Goal: Book appointment/travel/reservation

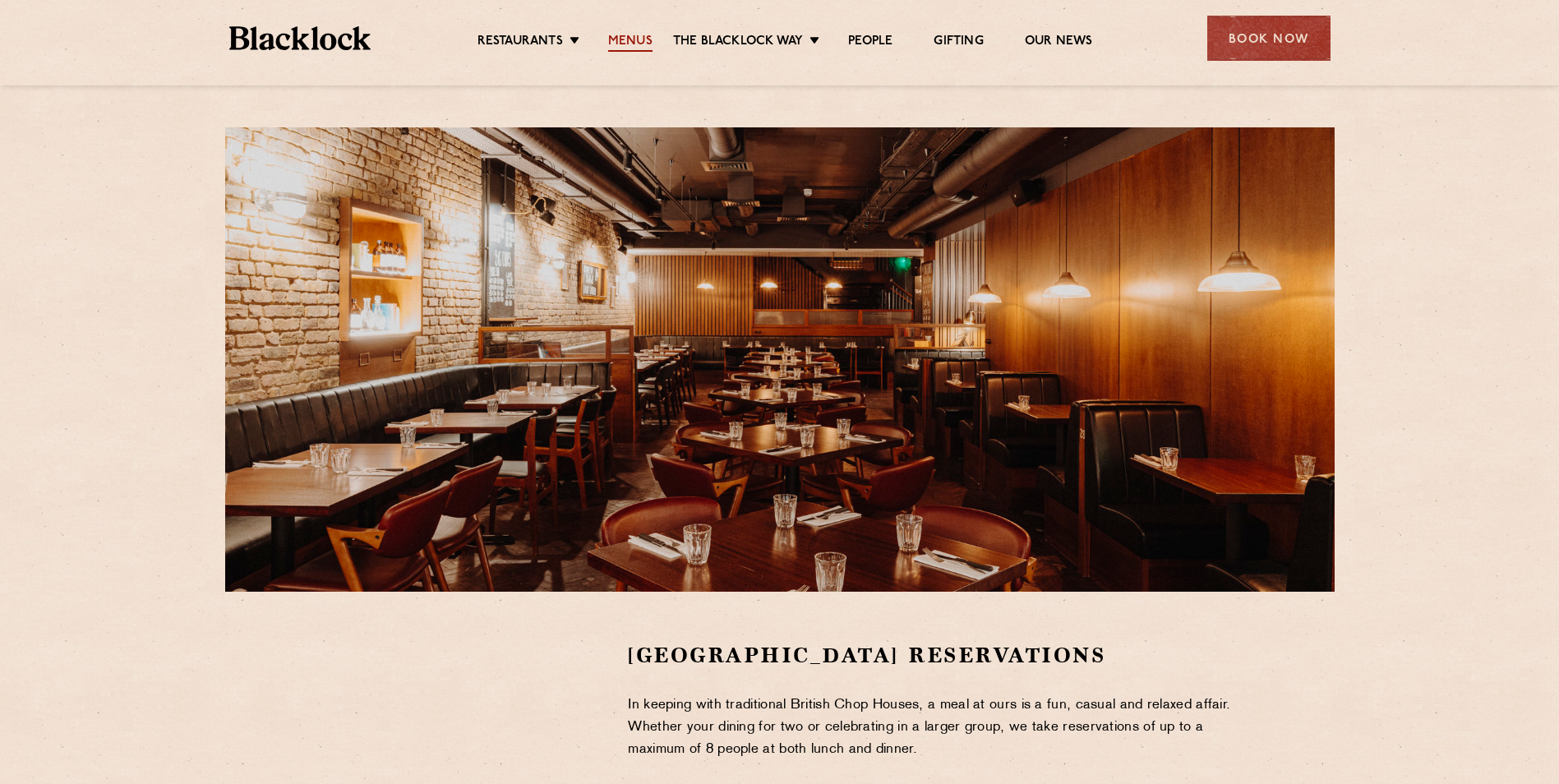
click at [646, 33] on link "Menus" at bounding box center [630, 42] width 45 height 18
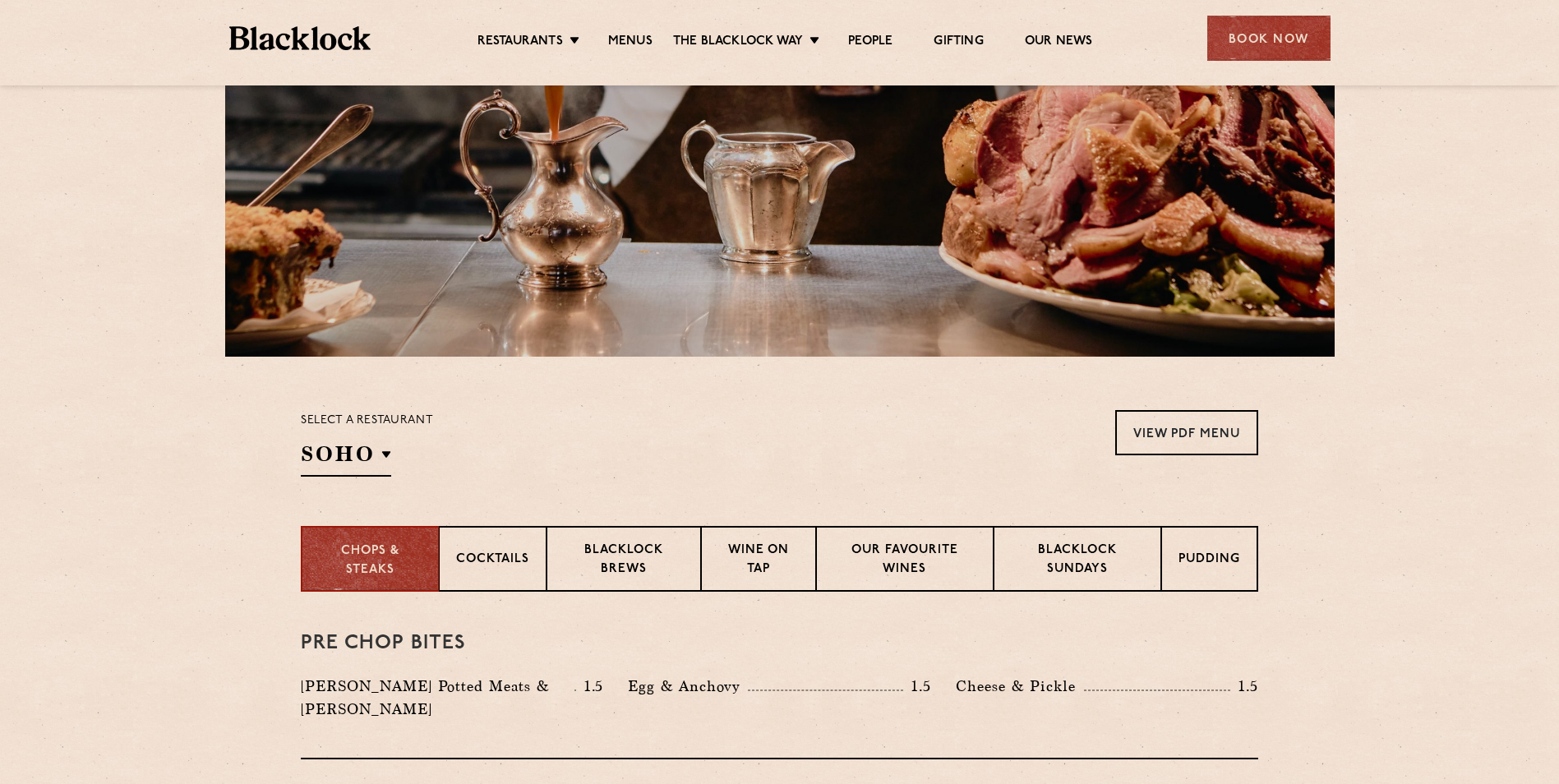
scroll to position [43, 0]
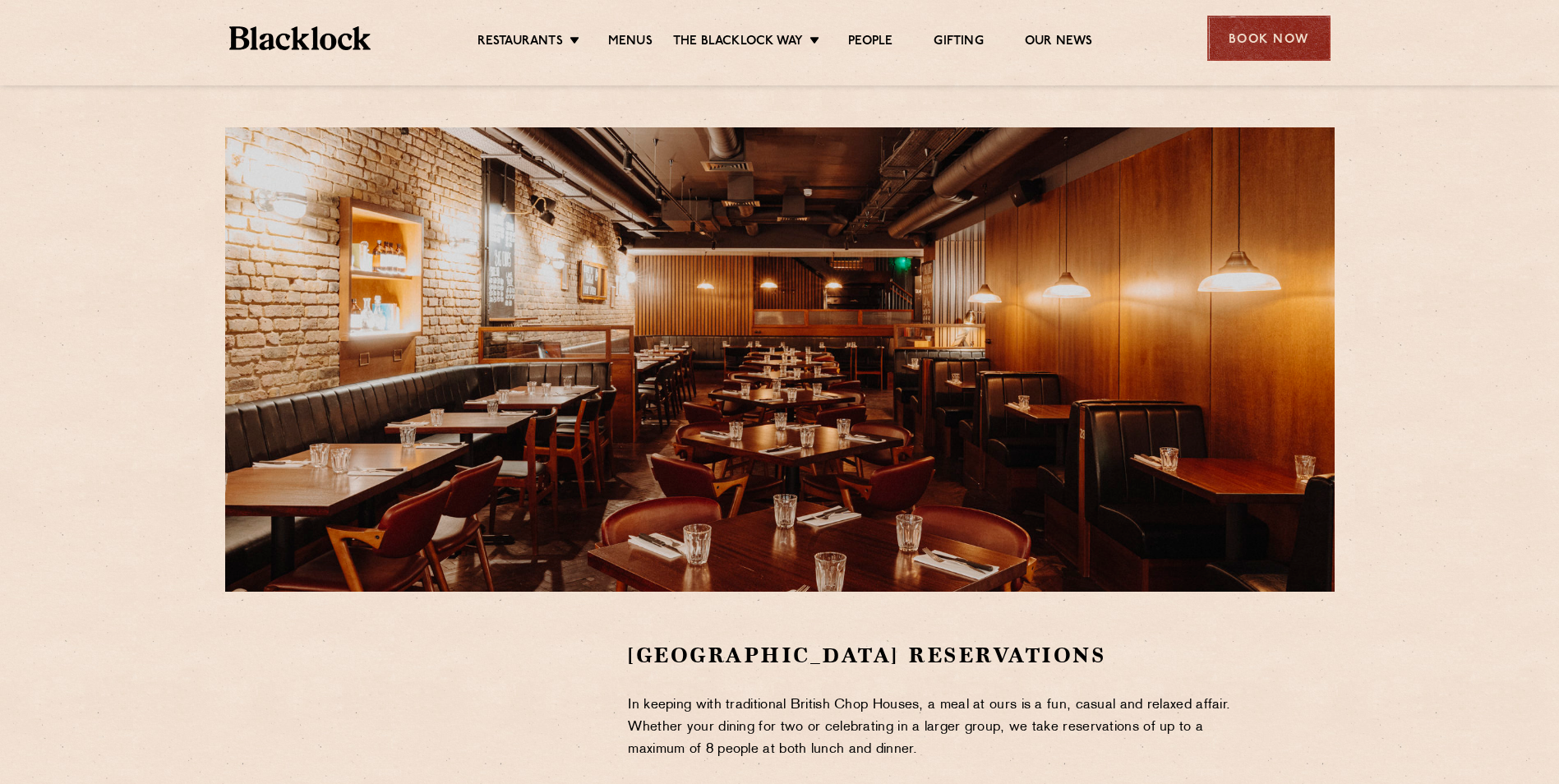
click at [1257, 45] on div "Book Now" at bounding box center [1269, 38] width 123 height 45
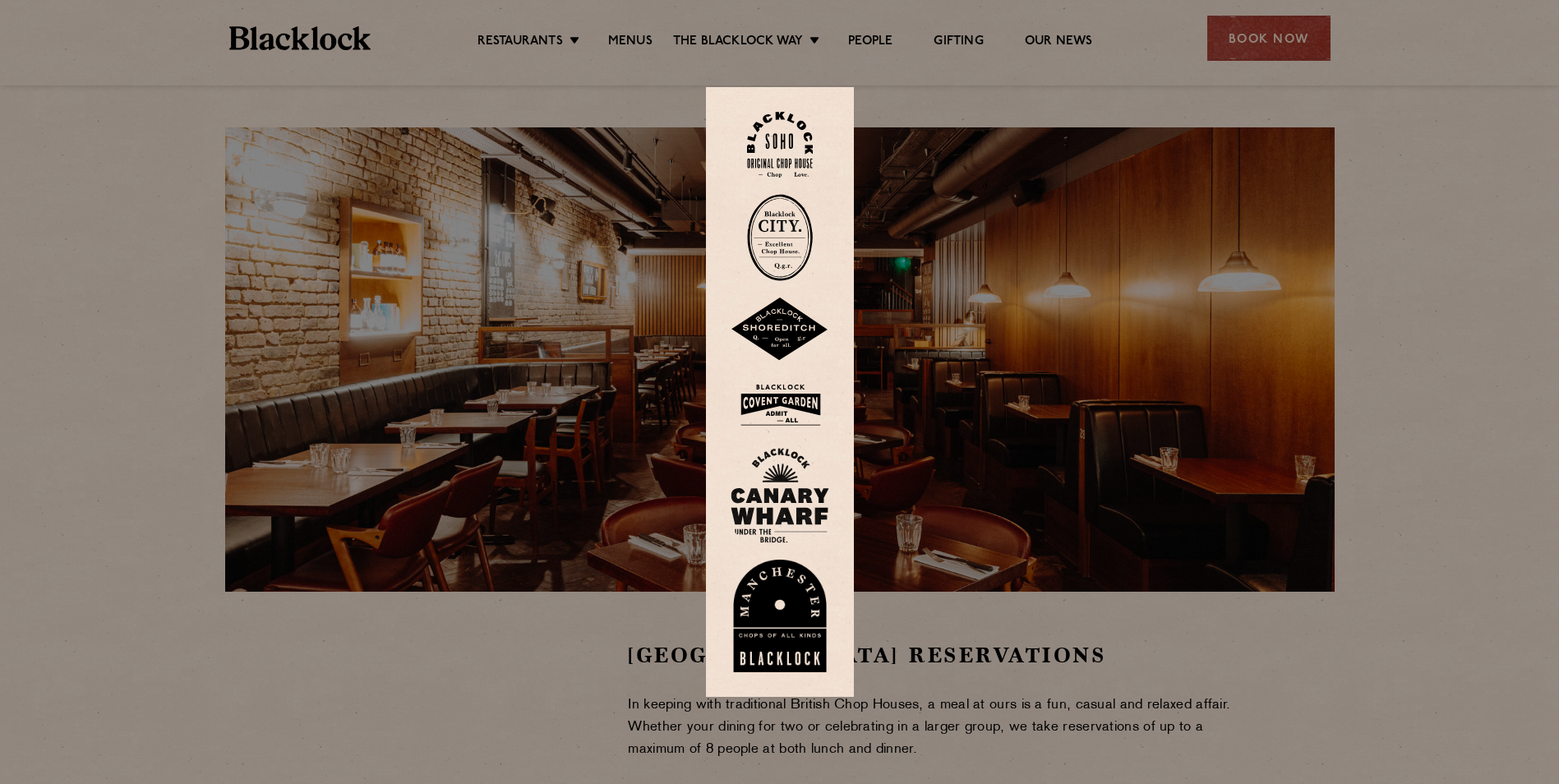
click at [788, 399] on img at bounding box center [779, 405] width 98 height 53
